Goal: Task Accomplishment & Management: Use online tool/utility

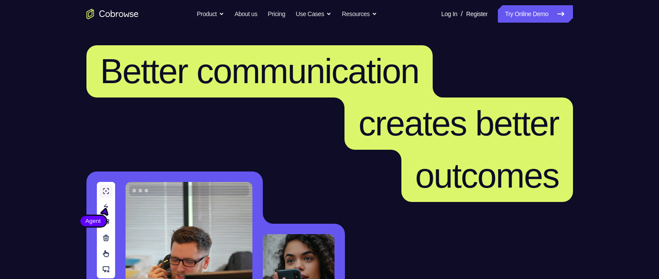
scroll to position [215, 11]
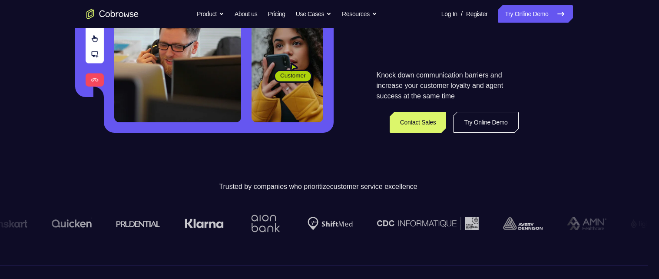
click at [494, 120] on link "Try Online Demo" at bounding box center [485, 122] width 65 height 21
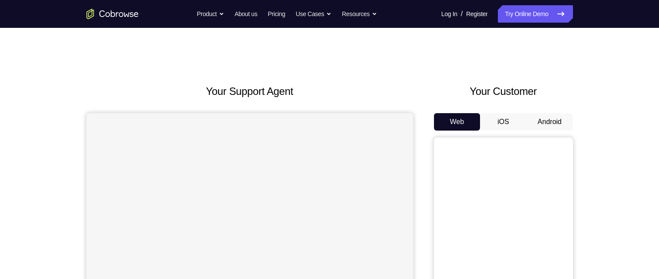
click at [543, 125] on button "Android" at bounding box center [550, 121] width 47 height 17
click at [544, 126] on button "Android" at bounding box center [550, 121] width 47 height 17
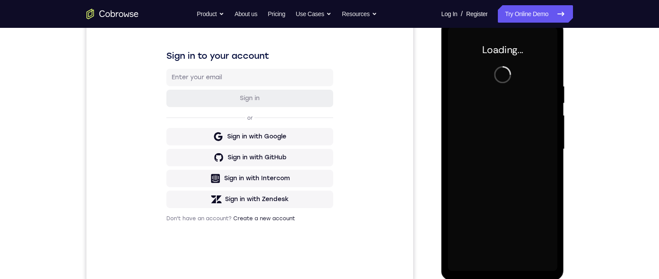
scroll to position [124, 0]
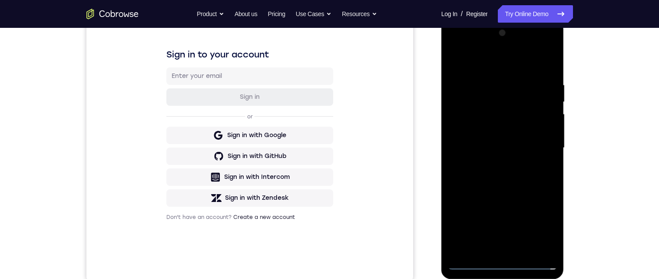
click at [504, 266] on div at bounding box center [503, 147] width 110 height 243
click at [550, 226] on div at bounding box center [503, 147] width 110 height 243
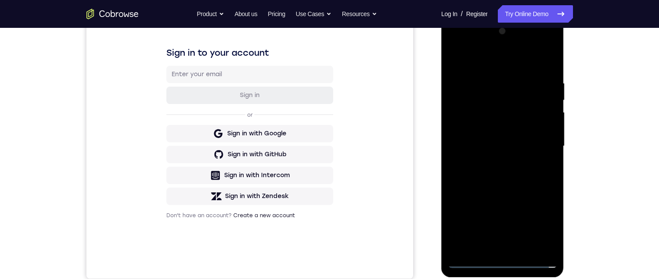
click at [512, 68] on div at bounding box center [503, 145] width 110 height 243
click at [544, 145] on div at bounding box center [503, 145] width 110 height 243
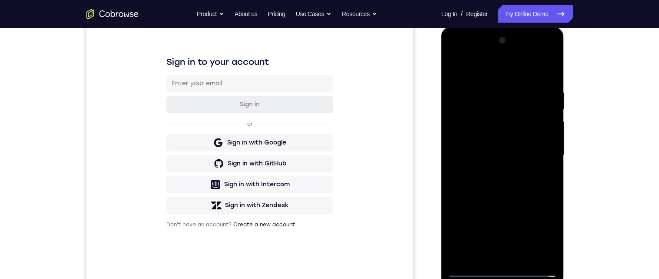
scroll to position [114, 0]
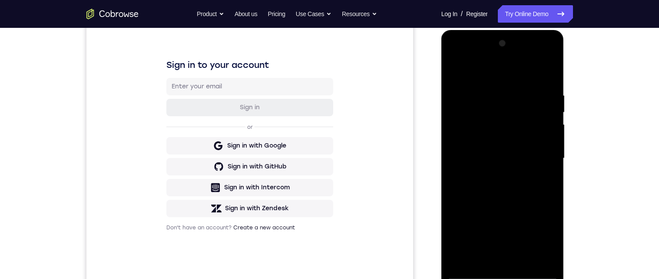
click at [496, 173] on div at bounding box center [503, 158] width 110 height 243
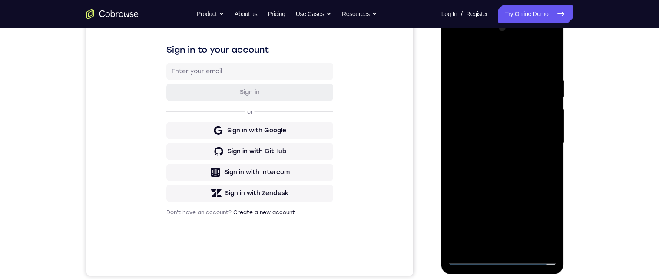
click at [512, 138] on div at bounding box center [503, 142] width 110 height 243
click at [495, 125] on div at bounding box center [503, 142] width 110 height 243
click at [523, 144] on div at bounding box center [503, 142] width 110 height 243
click at [526, 174] on div at bounding box center [503, 142] width 110 height 243
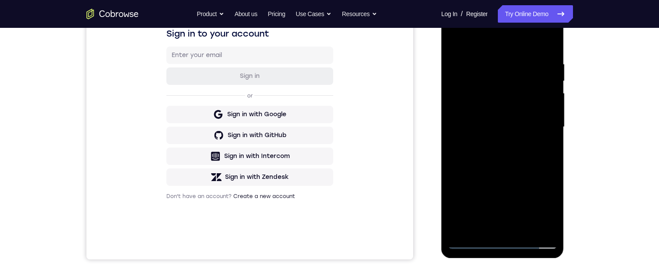
scroll to position [147, 0]
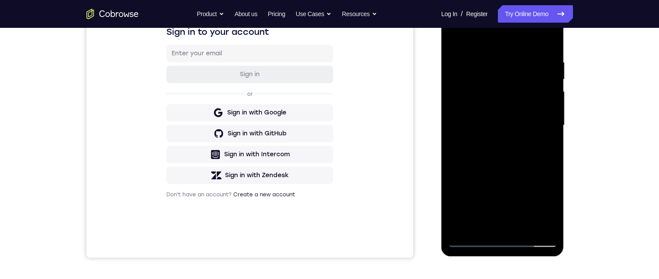
click at [549, 52] on div at bounding box center [503, 124] width 110 height 243
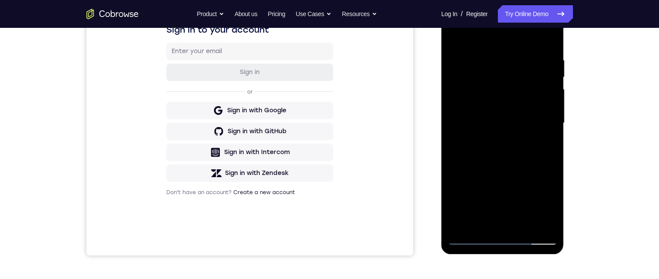
click at [557, 129] on div at bounding box center [503, 122] width 110 height 243
click at [492, 205] on div at bounding box center [503, 122] width 110 height 243
click at [549, 133] on div at bounding box center [503, 122] width 110 height 243
click at [552, 130] on div at bounding box center [503, 122] width 110 height 243
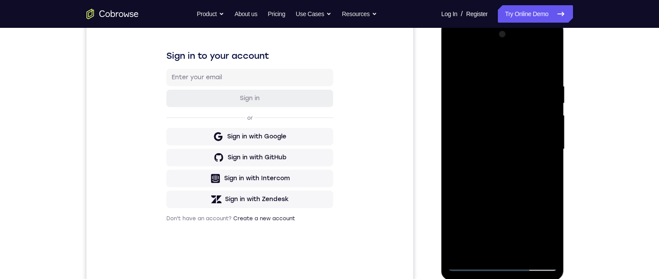
scroll to position [136, 0]
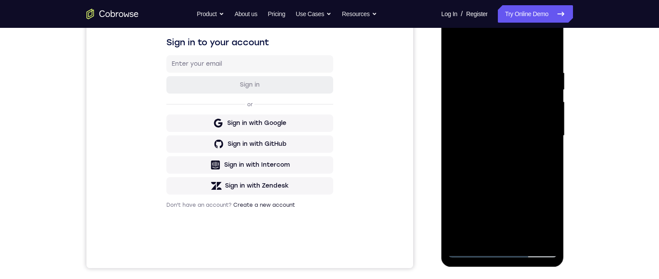
click at [525, 240] on div at bounding box center [503, 135] width 110 height 243
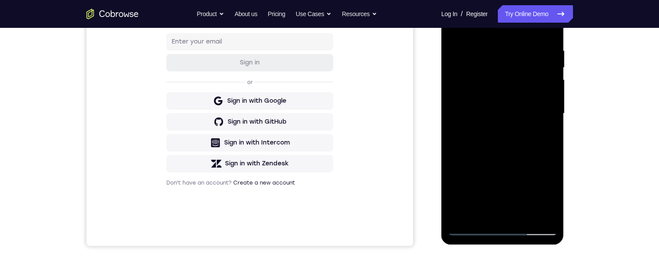
click at [520, 162] on div at bounding box center [503, 113] width 110 height 243
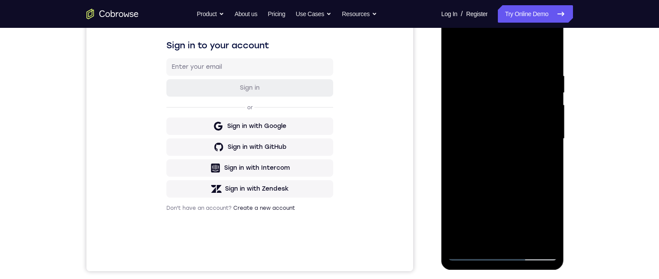
click at [525, 126] on div at bounding box center [503, 138] width 110 height 243
click at [477, 213] on div at bounding box center [503, 138] width 110 height 243
click at [494, 212] on div at bounding box center [503, 138] width 110 height 243
click at [552, 223] on div at bounding box center [503, 138] width 110 height 243
click at [553, 221] on div at bounding box center [503, 138] width 110 height 243
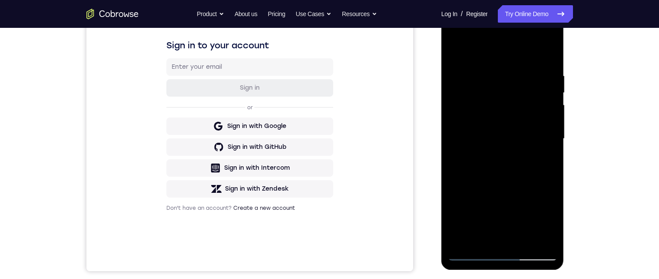
click at [553, 223] on div at bounding box center [503, 138] width 110 height 243
click at [545, 174] on div at bounding box center [503, 138] width 110 height 243
click at [551, 159] on div at bounding box center [503, 138] width 110 height 243
click at [510, 97] on div at bounding box center [503, 138] width 110 height 243
click at [509, 173] on div at bounding box center [503, 138] width 110 height 243
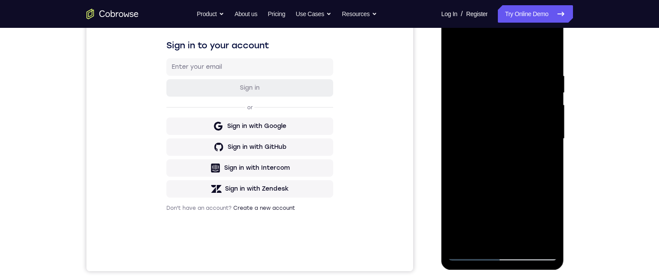
click at [554, 222] on div at bounding box center [503, 138] width 110 height 243
click at [553, 221] on div at bounding box center [503, 138] width 110 height 243
click at [486, 235] on div at bounding box center [503, 138] width 110 height 243
click at [527, 206] on div at bounding box center [503, 138] width 110 height 243
click at [549, 153] on div at bounding box center [503, 138] width 110 height 243
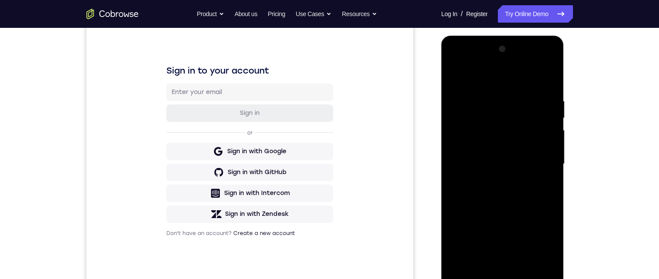
scroll to position [83, 0]
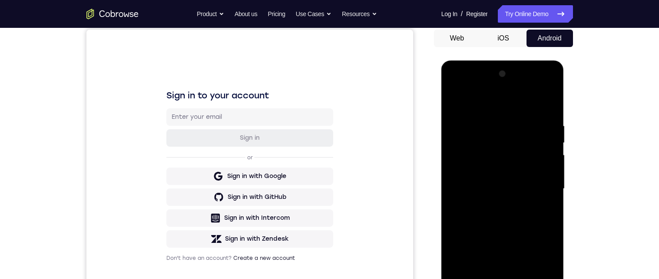
click at [454, 104] on div at bounding box center [503, 188] width 110 height 243
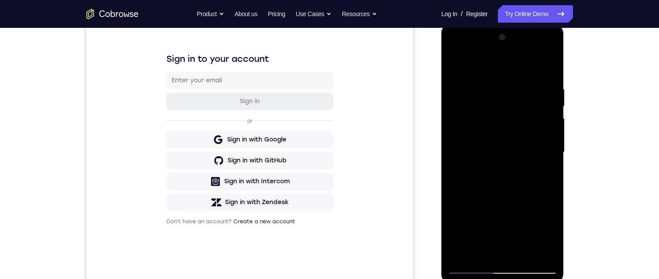
scroll to position [123, 0]
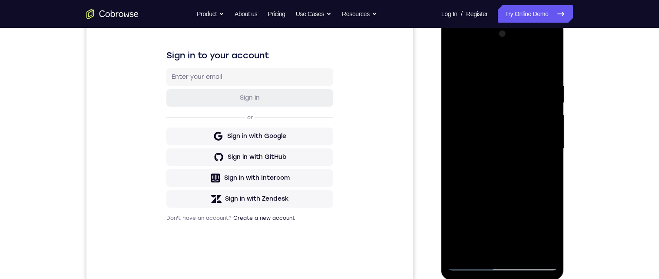
click at [463, 62] on div at bounding box center [503, 148] width 110 height 243
click at [500, 78] on div at bounding box center [503, 148] width 110 height 243
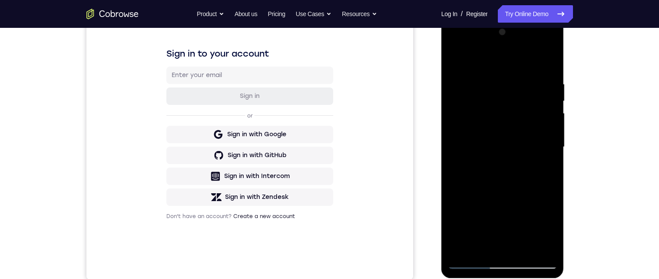
click at [552, 149] on div at bounding box center [503, 146] width 110 height 243
click at [553, 165] on div at bounding box center [503, 146] width 110 height 243
click at [552, 170] on div at bounding box center [503, 146] width 110 height 243
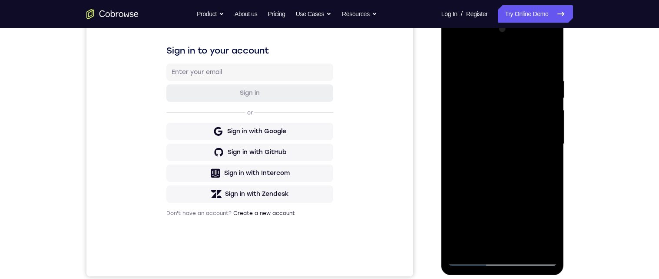
click at [544, 153] on div at bounding box center [503, 143] width 110 height 243
click at [547, 159] on div at bounding box center [503, 144] width 110 height 243
click at [549, 161] on div at bounding box center [503, 144] width 110 height 243
click at [549, 164] on div at bounding box center [503, 144] width 110 height 243
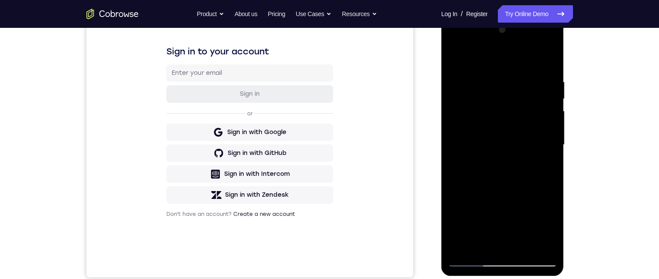
click at [550, 163] on div at bounding box center [503, 144] width 110 height 243
click at [549, 163] on div at bounding box center [503, 144] width 110 height 243
click at [547, 165] on div at bounding box center [503, 144] width 110 height 243
click at [547, 166] on div at bounding box center [503, 144] width 110 height 243
click at [547, 175] on div at bounding box center [503, 144] width 110 height 243
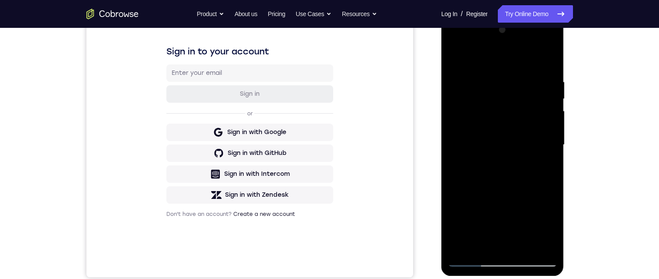
click at [547, 179] on div at bounding box center [503, 144] width 110 height 243
click at [547, 176] on div at bounding box center [503, 144] width 110 height 243
click at [456, 162] on div at bounding box center [503, 144] width 110 height 243
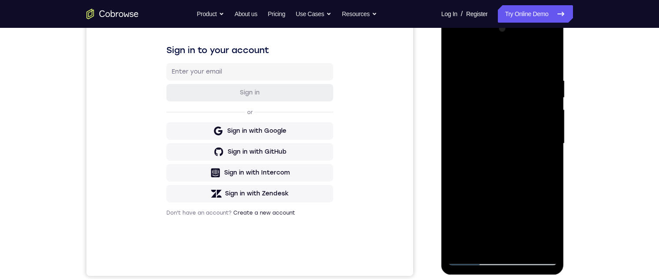
scroll to position [129, 0]
click at [457, 144] on div at bounding box center [503, 142] width 110 height 243
click at [552, 131] on div at bounding box center [503, 142] width 110 height 243
click at [552, 138] on div at bounding box center [503, 142] width 110 height 243
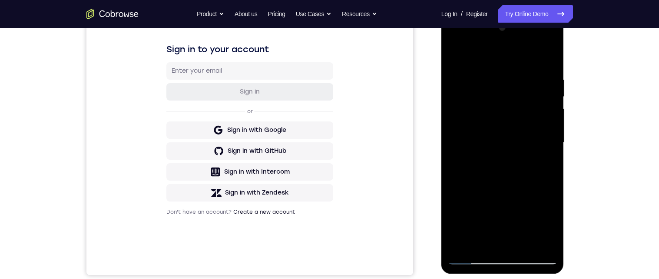
click at [552, 134] on div at bounding box center [503, 142] width 110 height 243
click at [549, 154] on div at bounding box center [503, 141] width 110 height 243
click at [552, 171] on div at bounding box center [503, 141] width 110 height 243
click at [552, 186] on div at bounding box center [503, 141] width 110 height 243
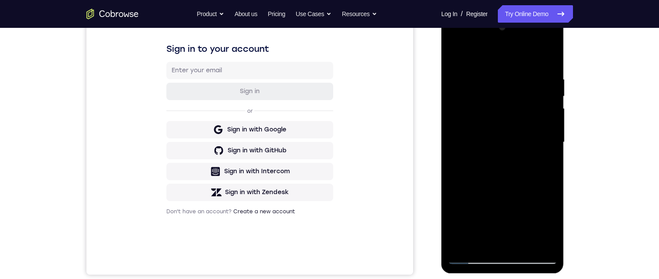
click at [552, 185] on div at bounding box center [503, 141] width 110 height 243
click at [552, 171] on div at bounding box center [503, 141] width 110 height 243
click at [547, 163] on div at bounding box center [503, 141] width 110 height 243
click at [548, 155] on div at bounding box center [503, 141] width 110 height 243
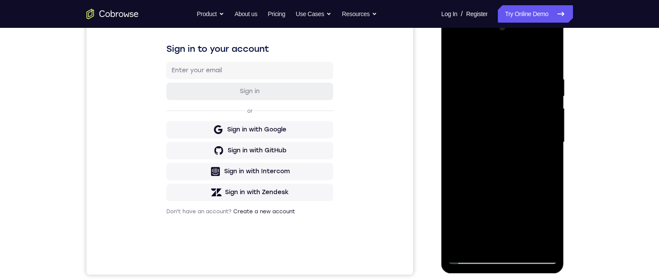
click at [549, 168] on div at bounding box center [503, 141] width 110 height 243
click at [552, 170] on div at bounding box center [503, 141] width 110 height 243
click at [552, 207] on div at bounding box center [503, 141] width 110 height 243
click at [552, 165] on div at bounding box center [503, 141] width 110 height 243
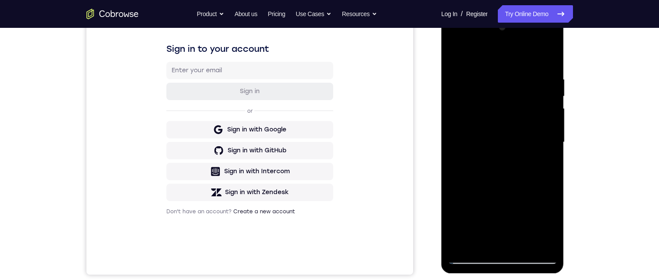
click at [551, 176] on div at bounding box center [503, 141] width 110 height 243
click at [541, 213] on div at bounding box center [503, 141] width 110 height 243
click at [552, 191] on div at bounding box center [503, 141] width 110 height 243
click at [552, 187] on div at bounding box center [503, 141] width 110 height 243
click at [552, 174] on div at bounding box center [503, 141] width 110 height 243
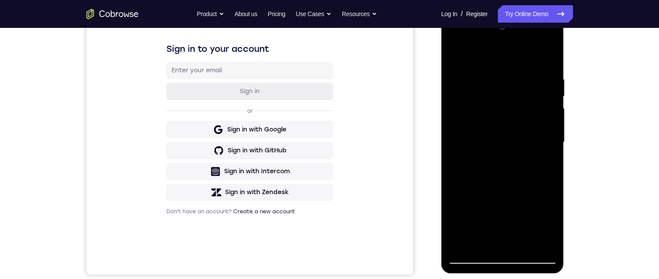
click at [552, 174] on div at bounding box center [503, 141] width 110 height 243
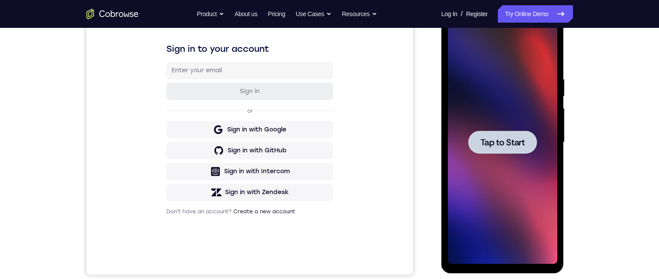
click at [516, 145] on span "Tap to Start" at bounding box center [503, 142] width 44 height 9
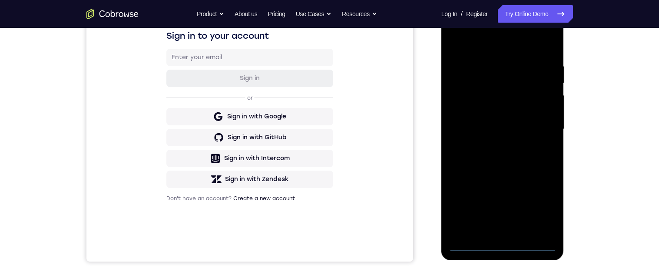
scroll to position [143, 0]
click at [497, 243] on div at bounding box center [503, 128] width 110 height 243
click at [545, 203] on div at bounding box center [503, 128] width 110 height 243
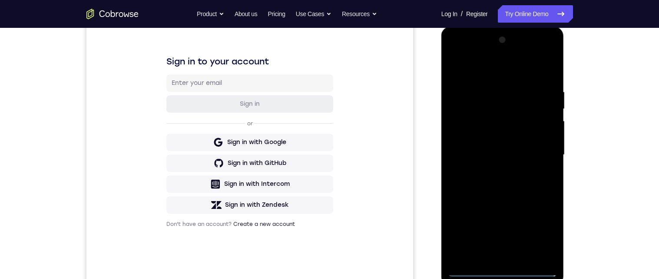
click at [507, 73] on div at bounding box center [503, 154] width 110 height 243
click at [540, 156] on div at bounding box center [503, 154] width 110 height 243
click at [496, 260] on div at bounding box center [503, 154] width 110 height 243
click at [498, 145] on div at bounding box center [503, 154] width 110 height 243
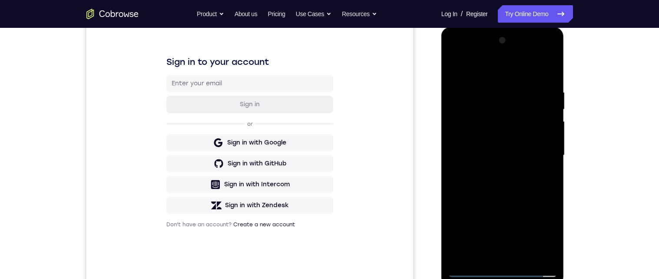
click at [521, 137] on div at bounding box center [503, 154] width 110 height 243
click at [537, 159] on div at bounding box center [503, 154] width 110 height 243
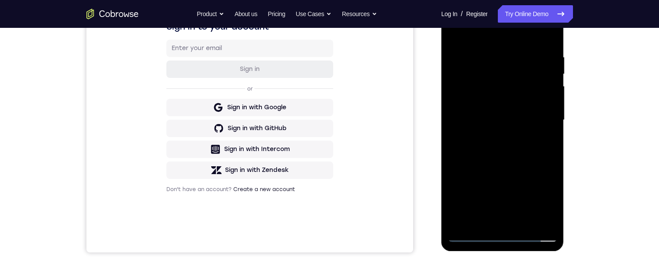
scroll to position [163, 0]
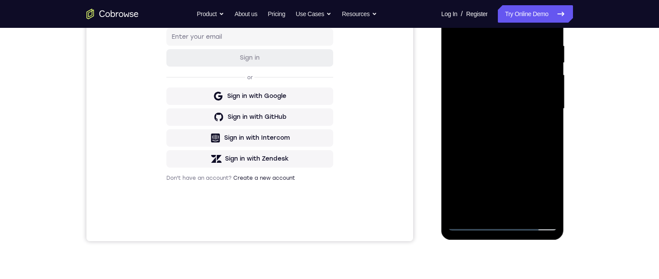
click at [506, 139] on div at bounding box center [503, 108] width 110 height 243
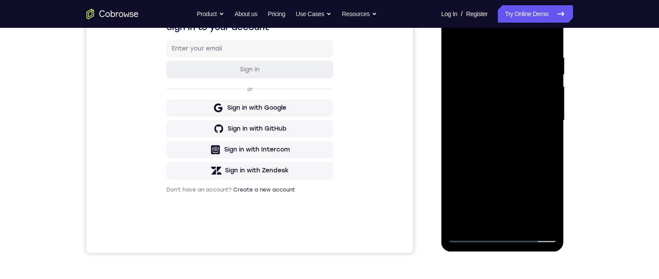
scroll to position [159, 0]
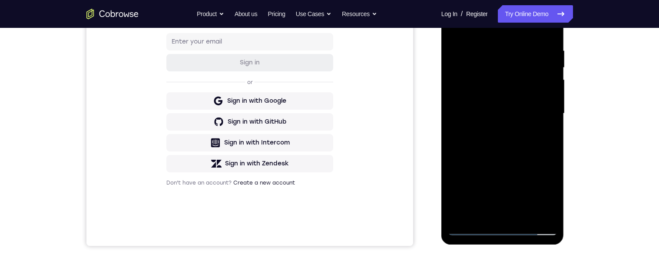
click at [529, 151] on div at bounding box center [503, 113] width 110 height 243
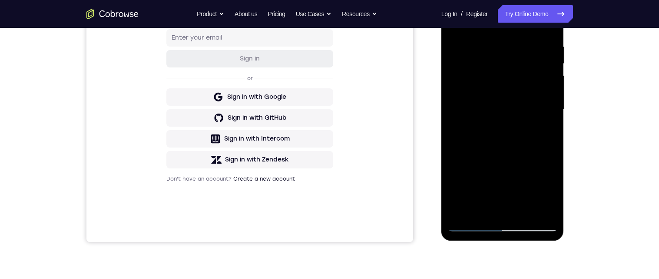
scroll to position [162, 0]
